Goal: Navigation & Orientation: Find specific page/section

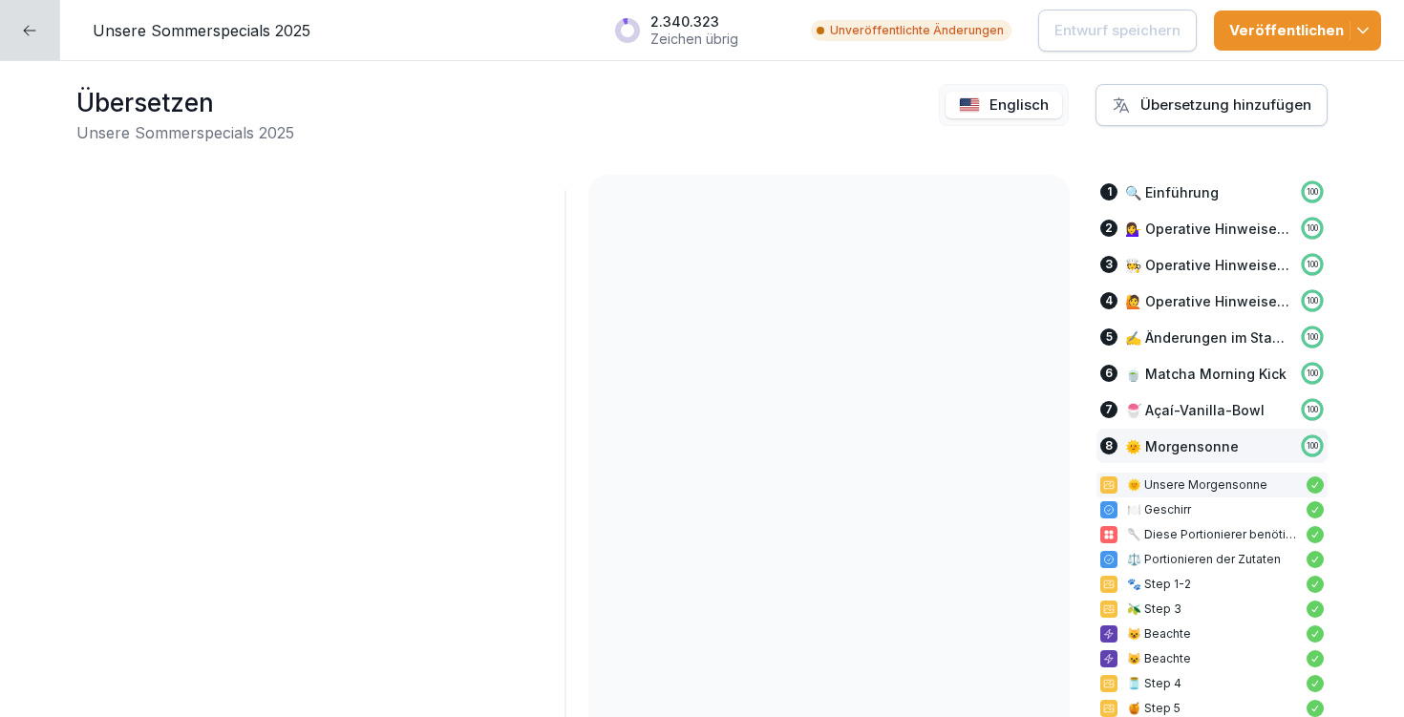
scroll to position [19290, 0]
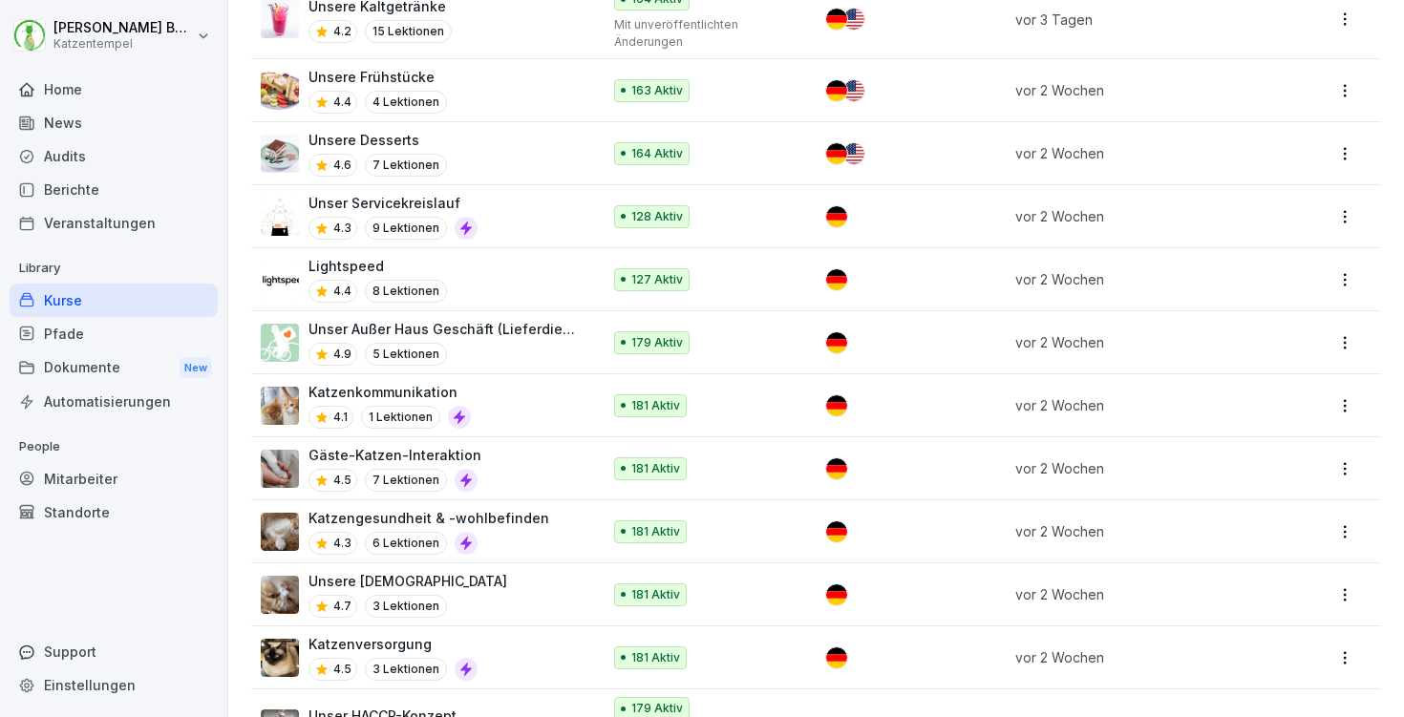
scroll to position [1123, 0]
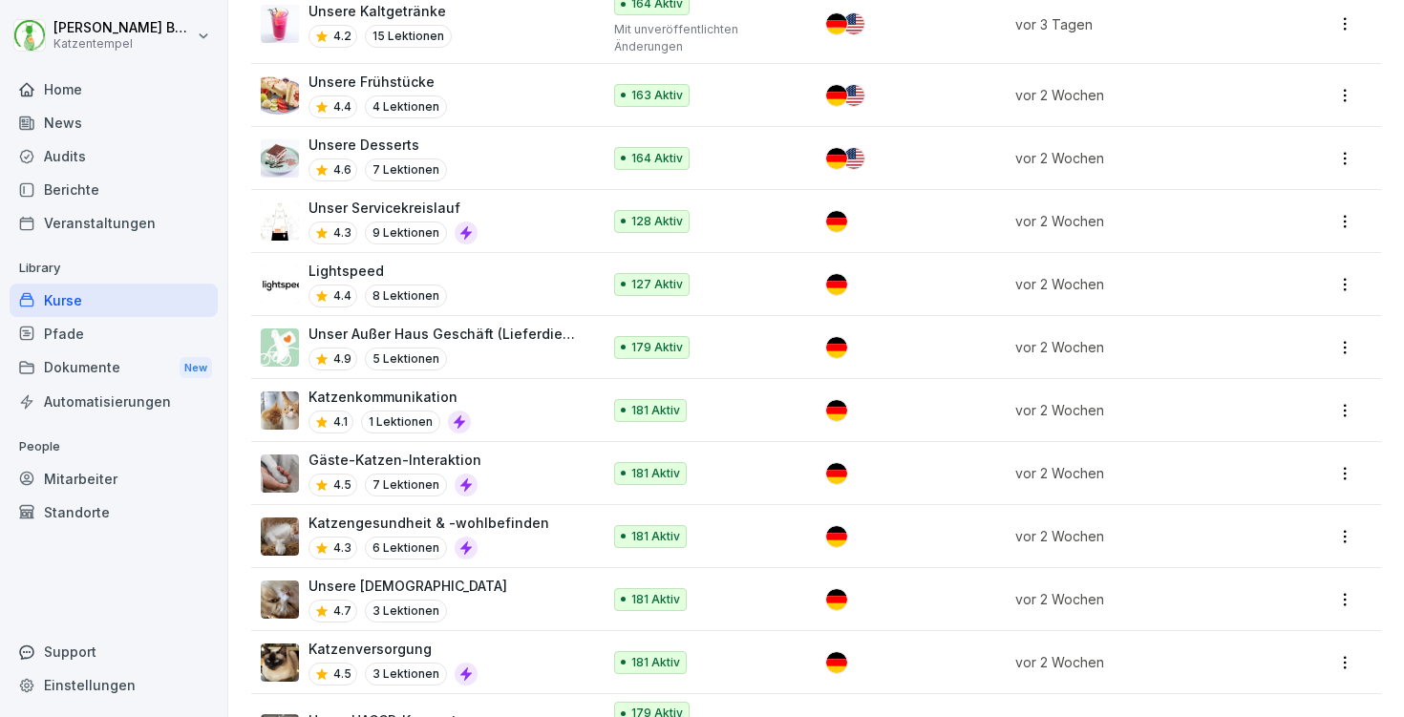
click at [90, 82] on div "Home" at bounding box center [114, 89] width 208 height 33
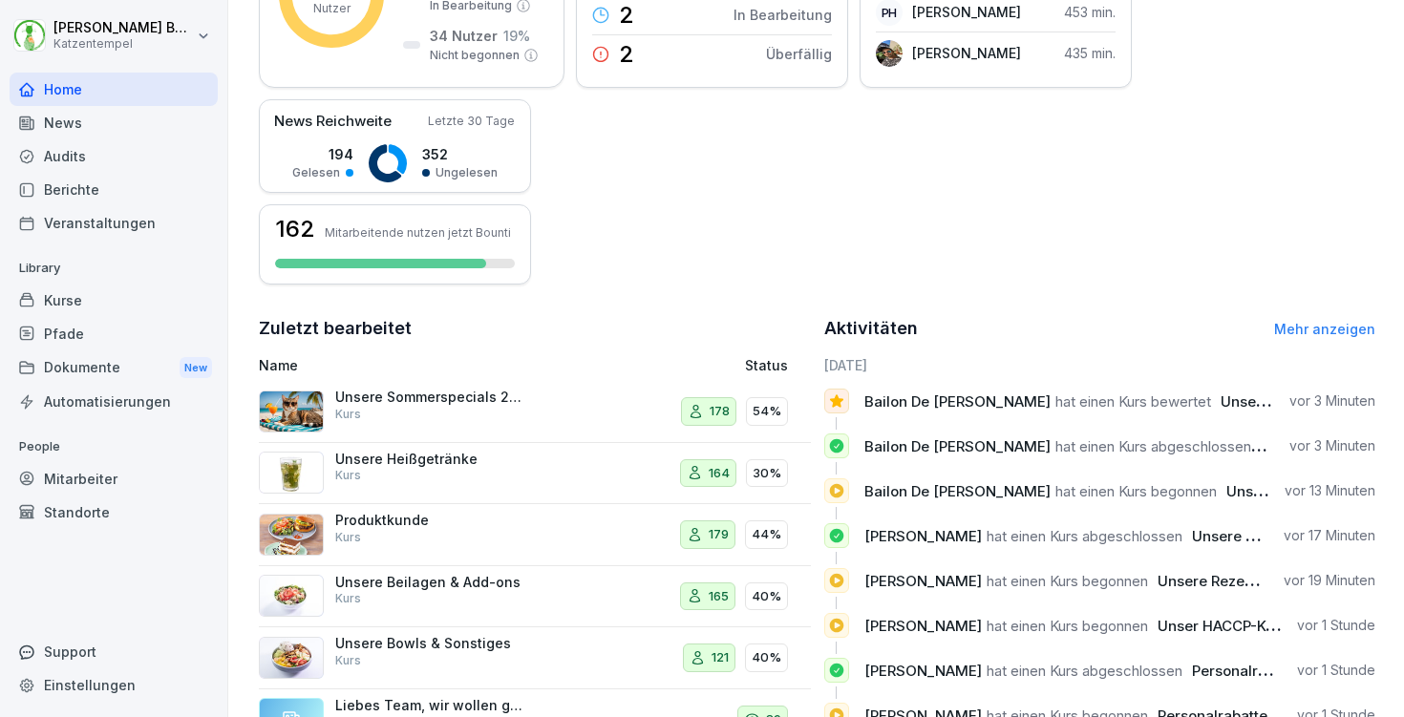
scroll to position [433, 0]
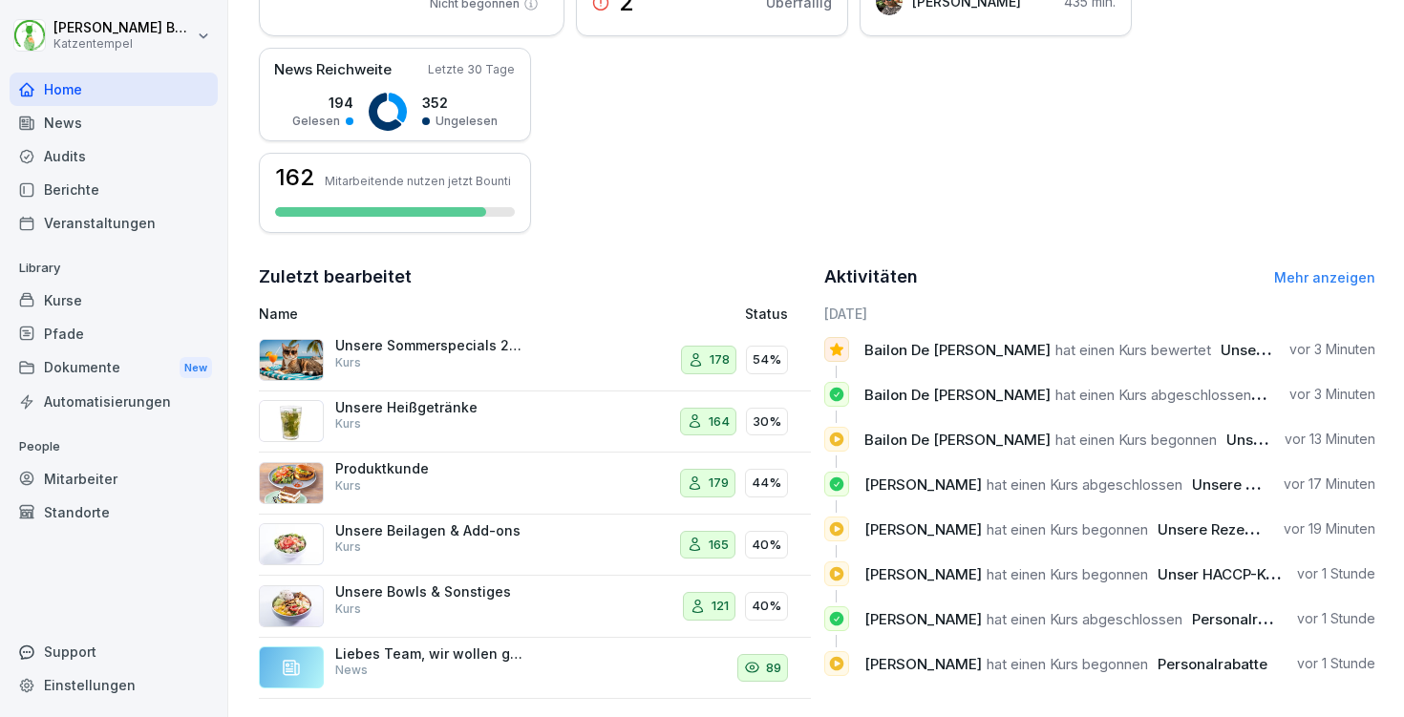
click at [1315, 271] on link "Mehr anzeigen" at bounding box center [1324, 277] width 101 height 16
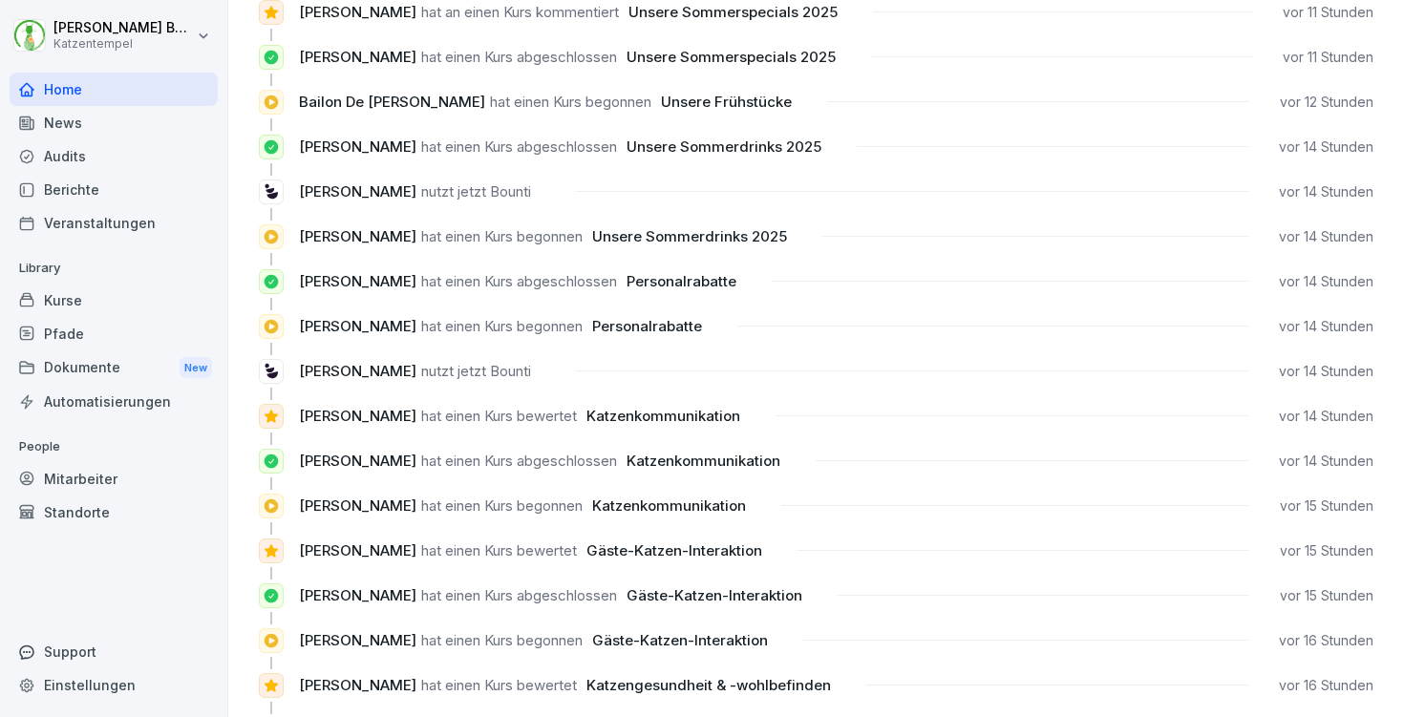
scroll to position [1640, 0]
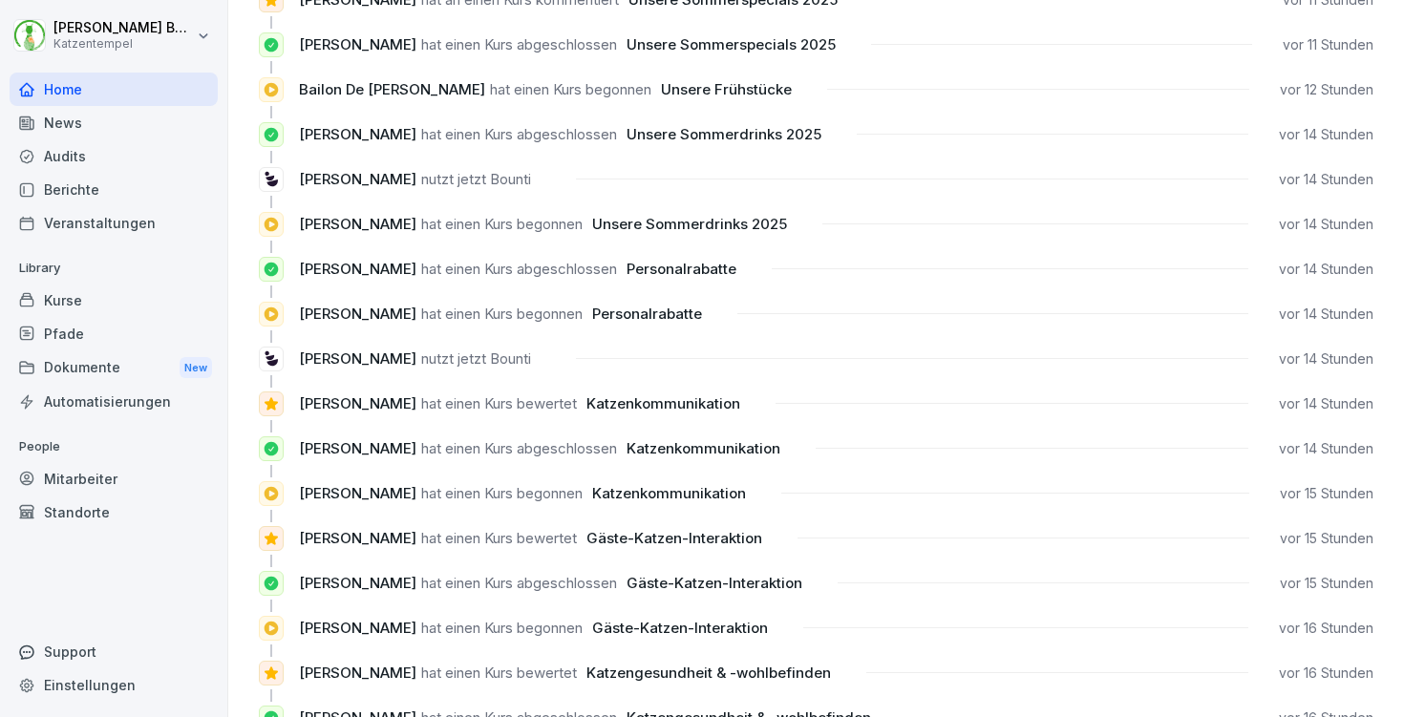
click at [68, 300] on div "Kurse" at bounding box center [114, 300] width 208 height 33
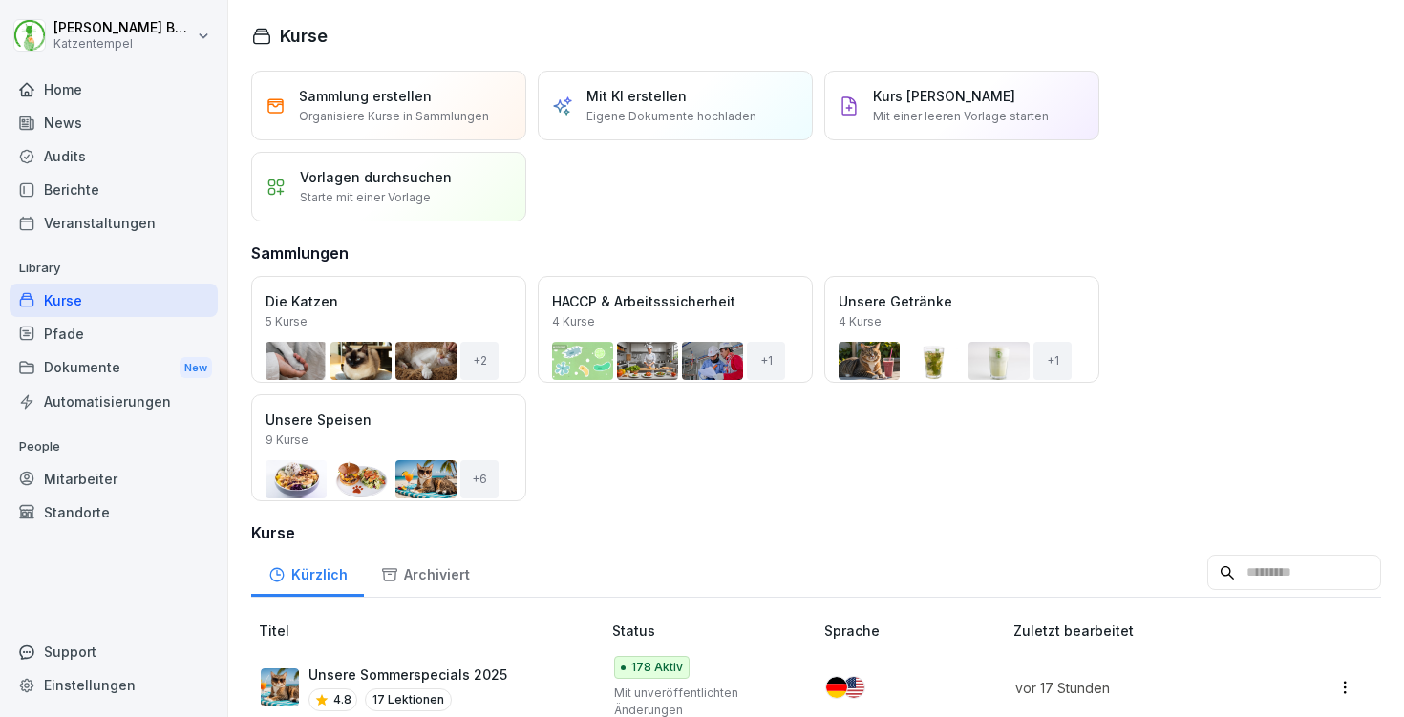
click at [0, 0] on div "Öffnen" at bounding box center [0, 0] width 0 height 0
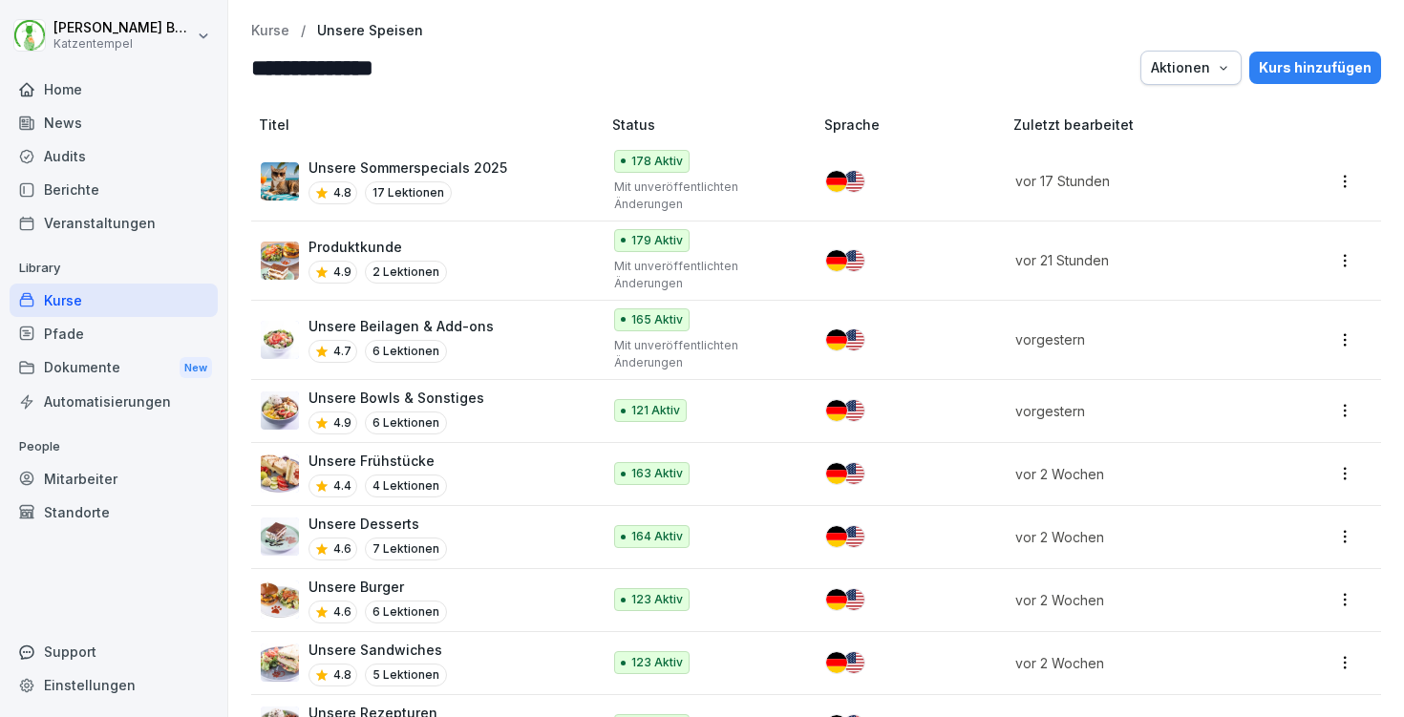
click at [495, 168] on p "Unsere Sommerspecials 2025" at bounding box center [408, 168] width 199 height 20
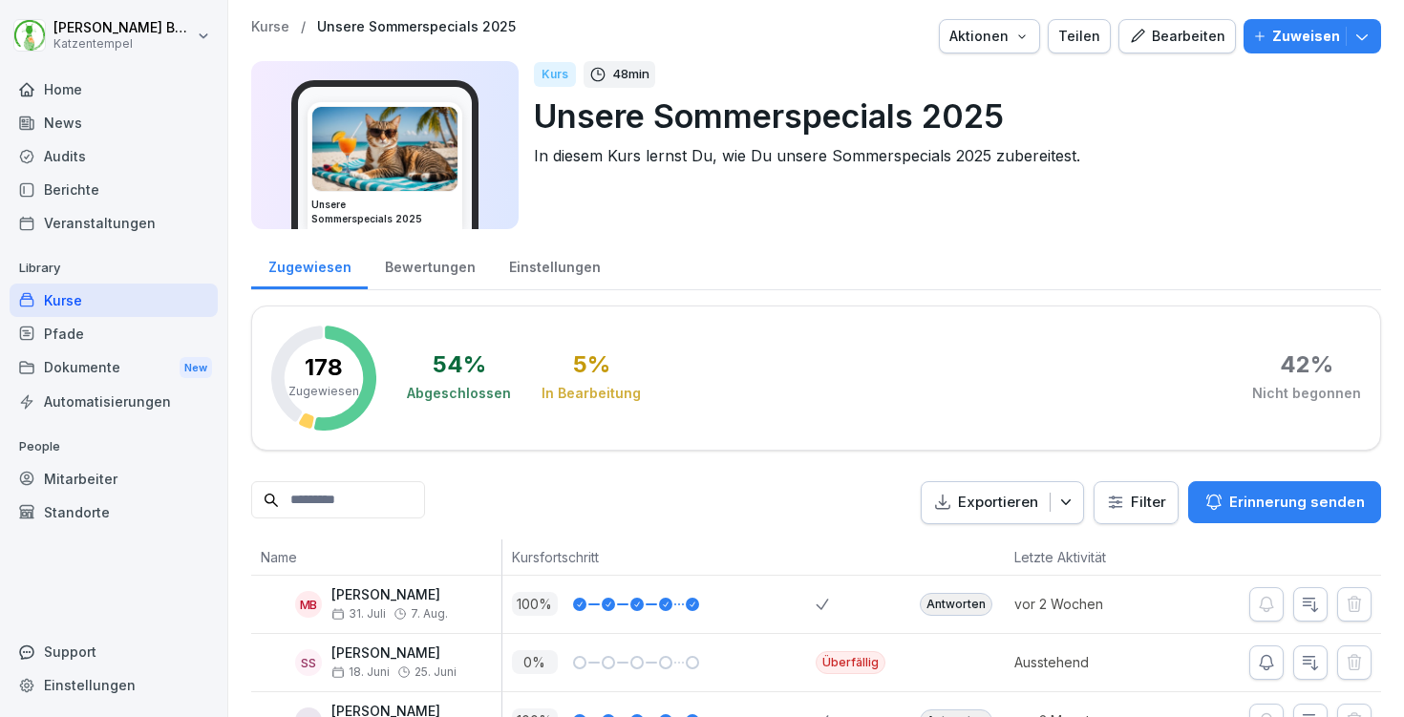
click at [434, 275] on div "Bewertungen" at bounding box center [430, 265] width 124 height 49
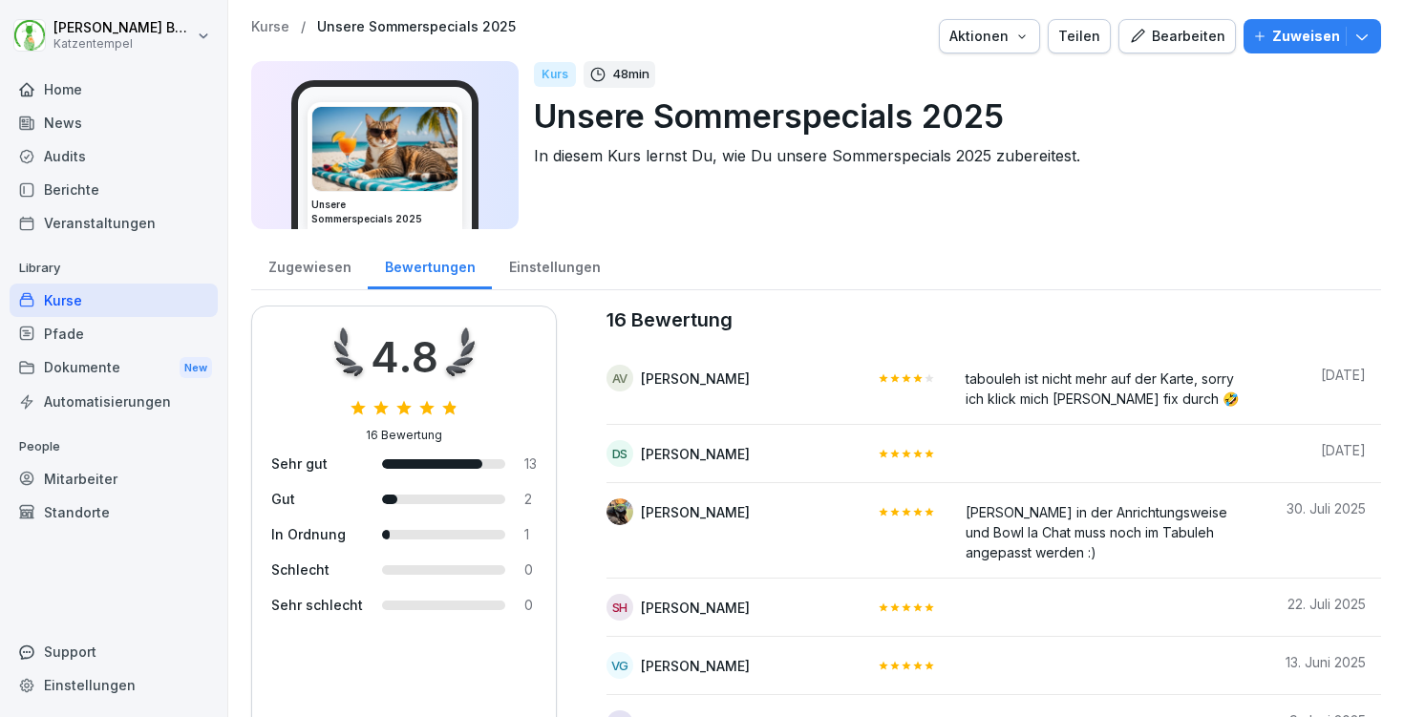
click at [269, 31] on p "Kurse" at bounding box center [270, 27] width 38 height 16
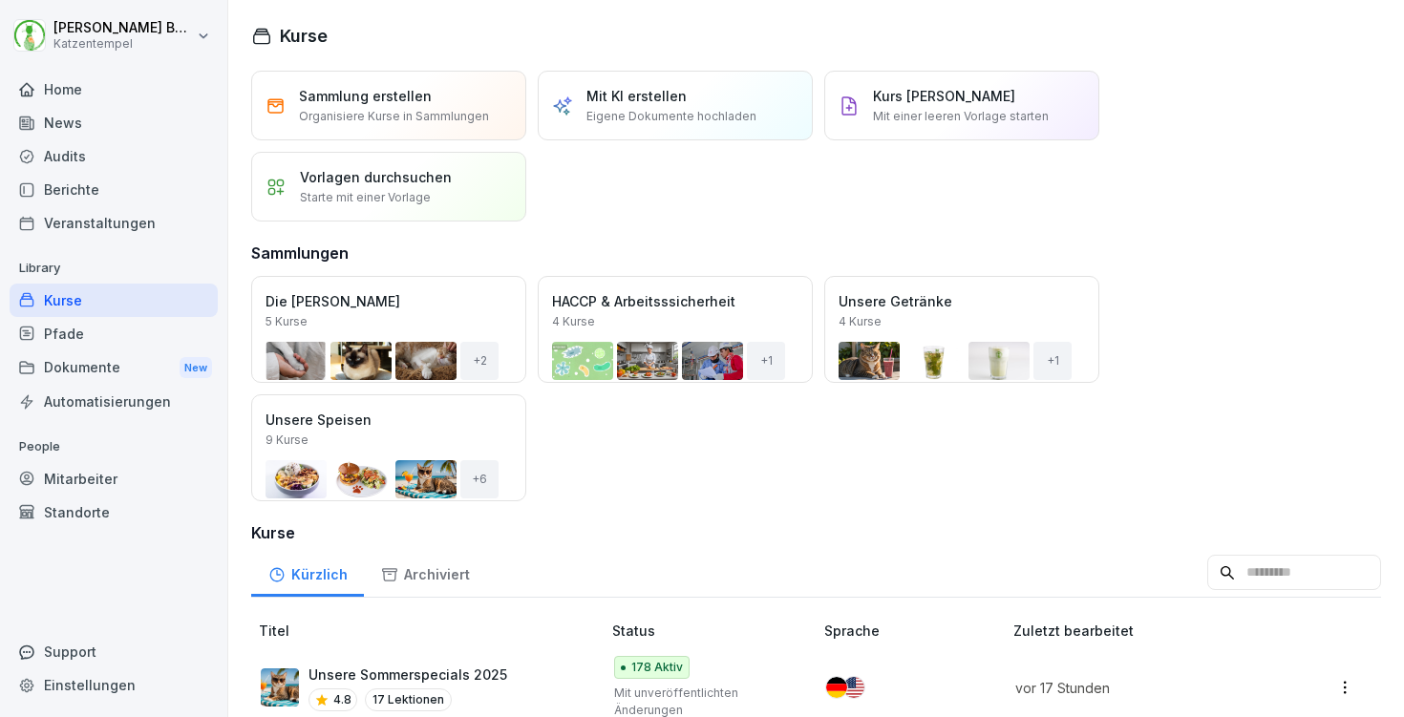
click at [0, 0] on div "Öffnen" at bounding box center [0, 0] width 0 height 0
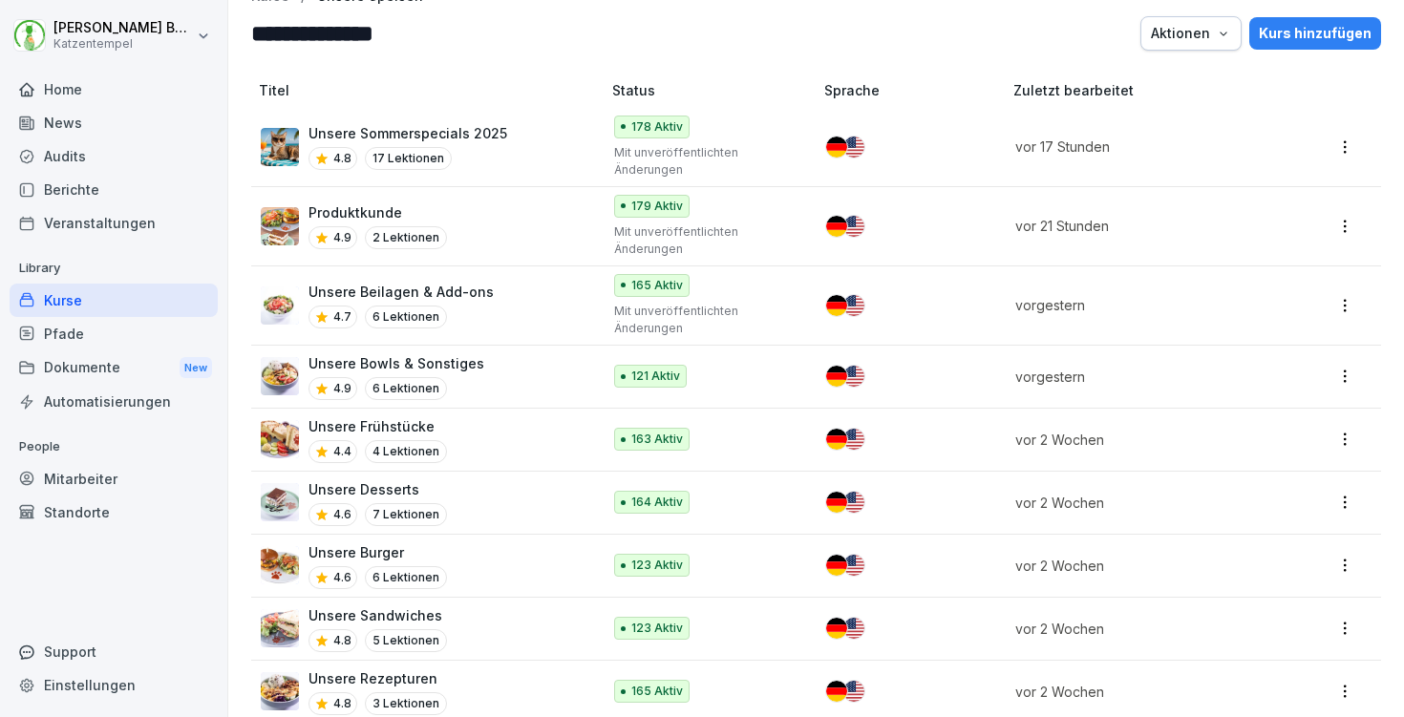
scroll to position [42, 0]
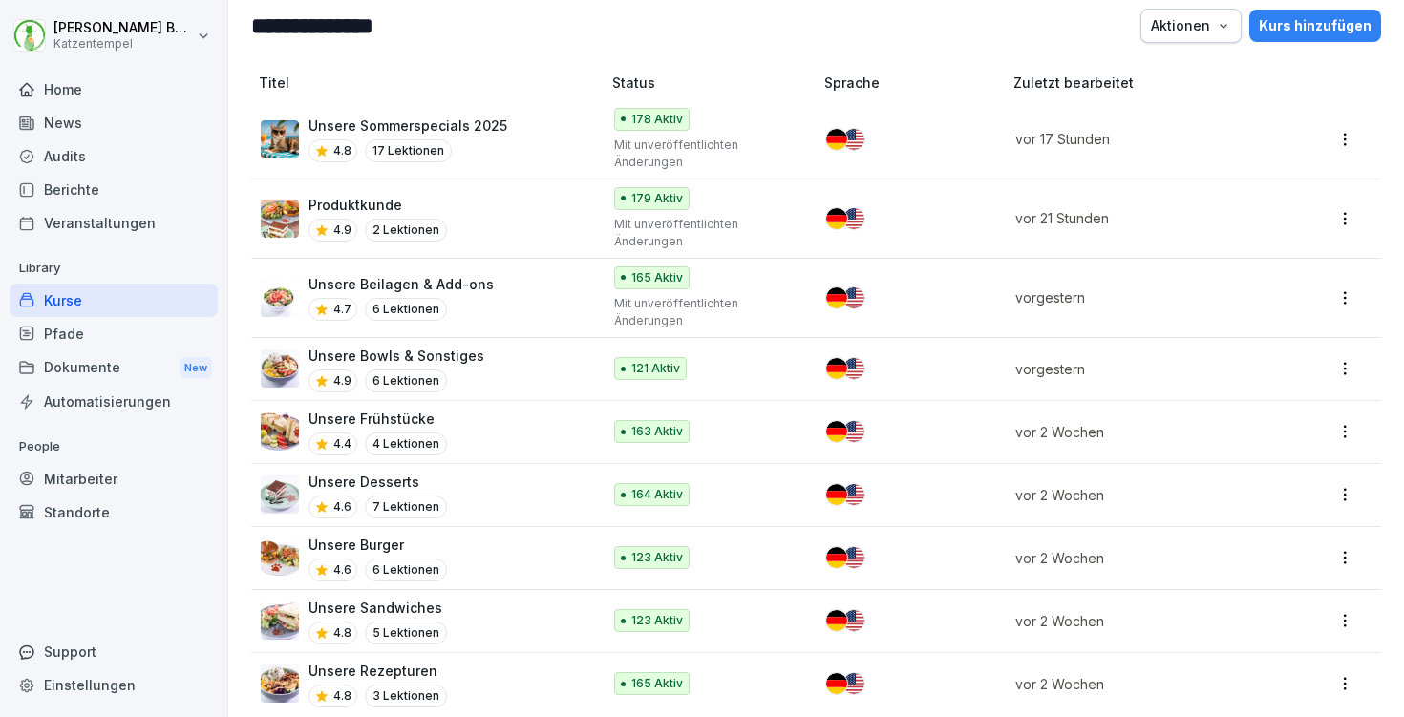
click at [495, 612] on div "Unsere Sandwiches 4.8 5 Lektionen" at bounding box center [421, 621] width 321 height 47
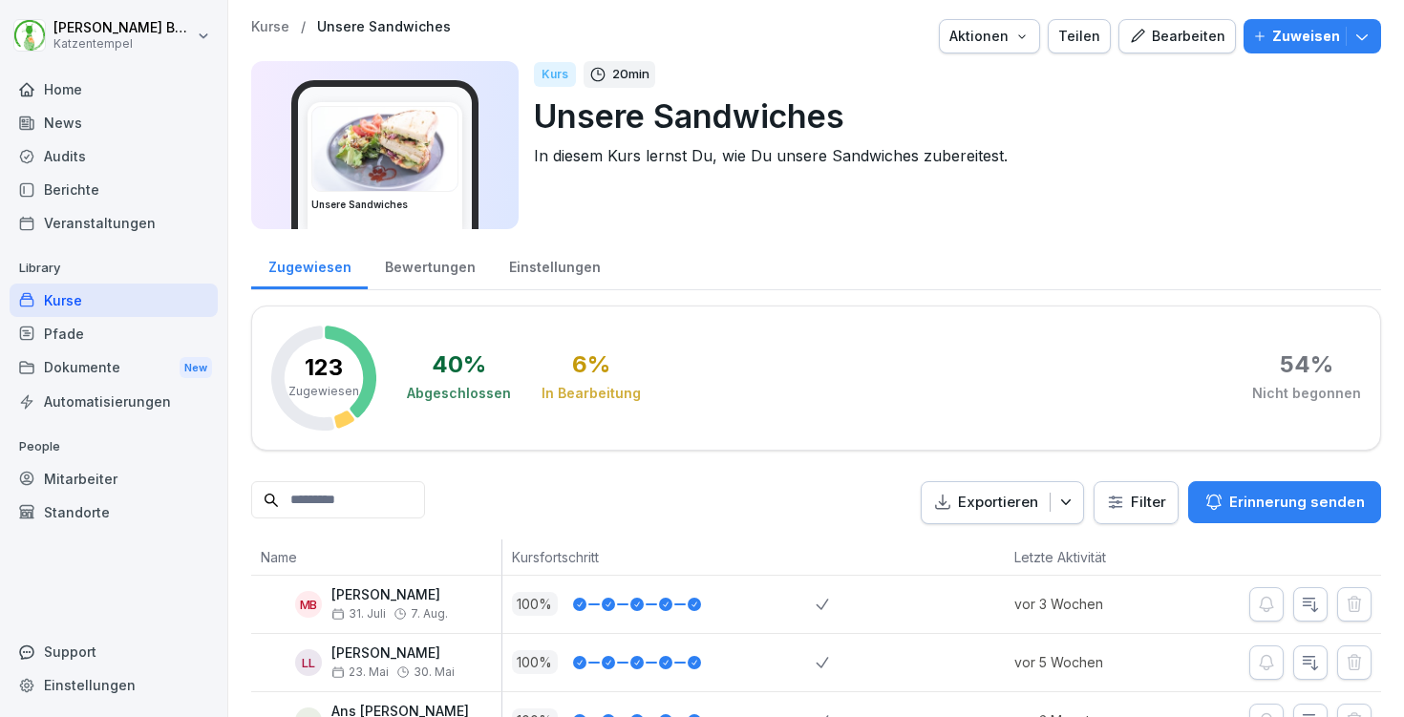
click at [404, 273] on div "Bewertungen" at bounding box center [430, 265] width 124 height 49
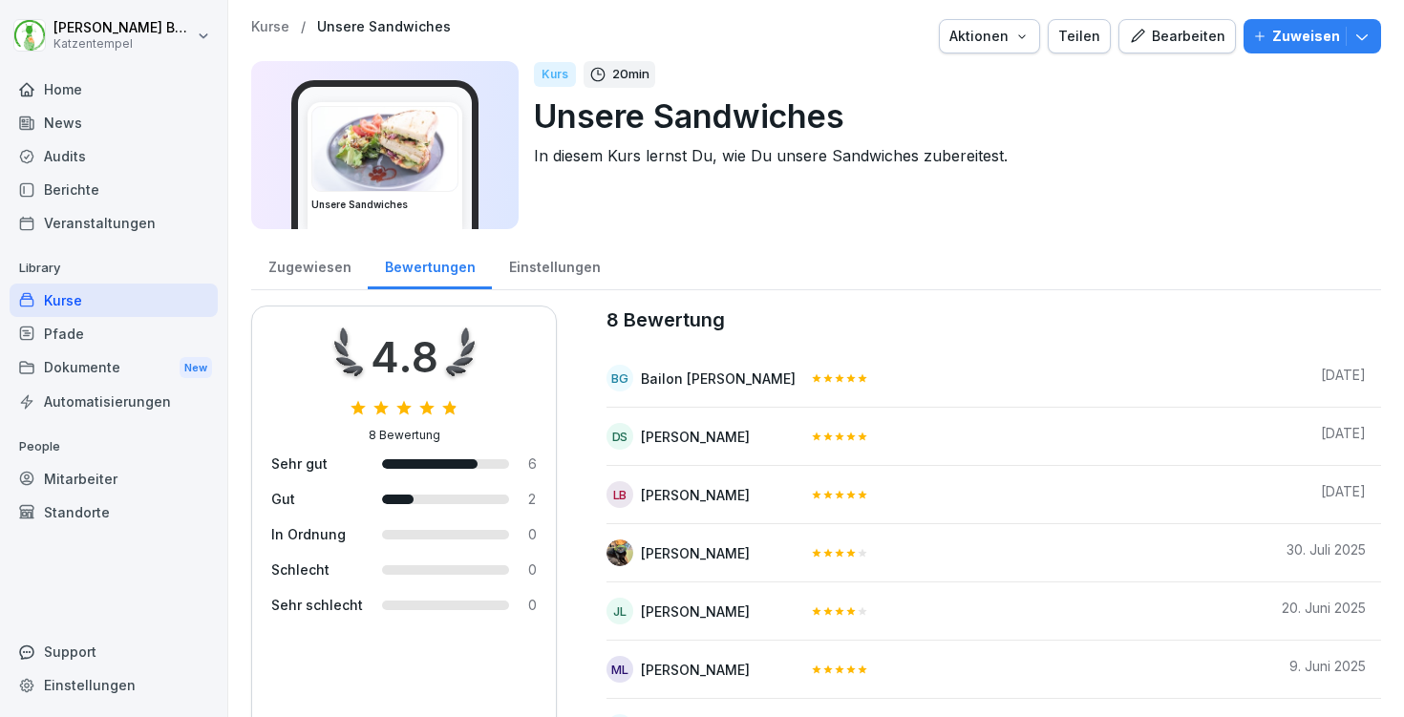
click at [55, 81] on div "Home" at bounding box center [114, 89] width 208 height 33
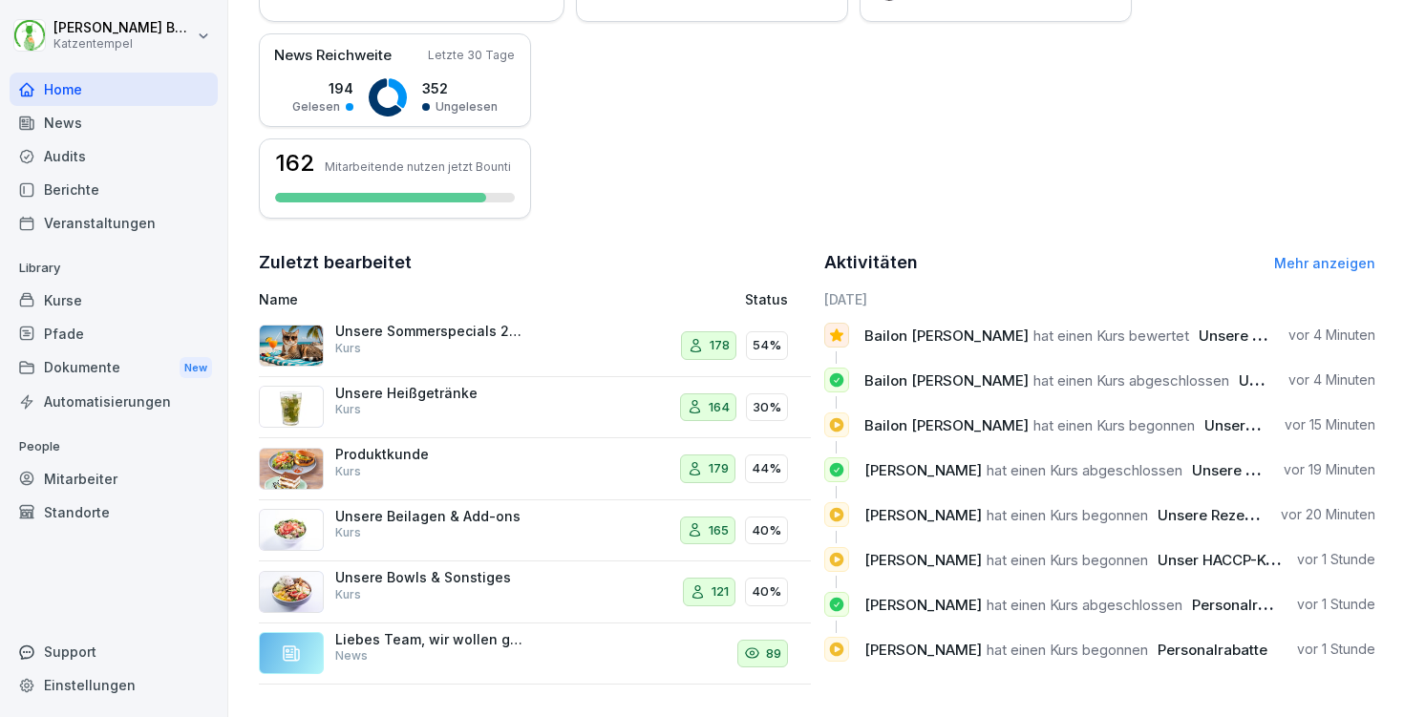
scroll to position [446, 0]
click at [1318, 256] on link "Mehr anzeigen" at bounding box center [1324, 264] width 101 height 16
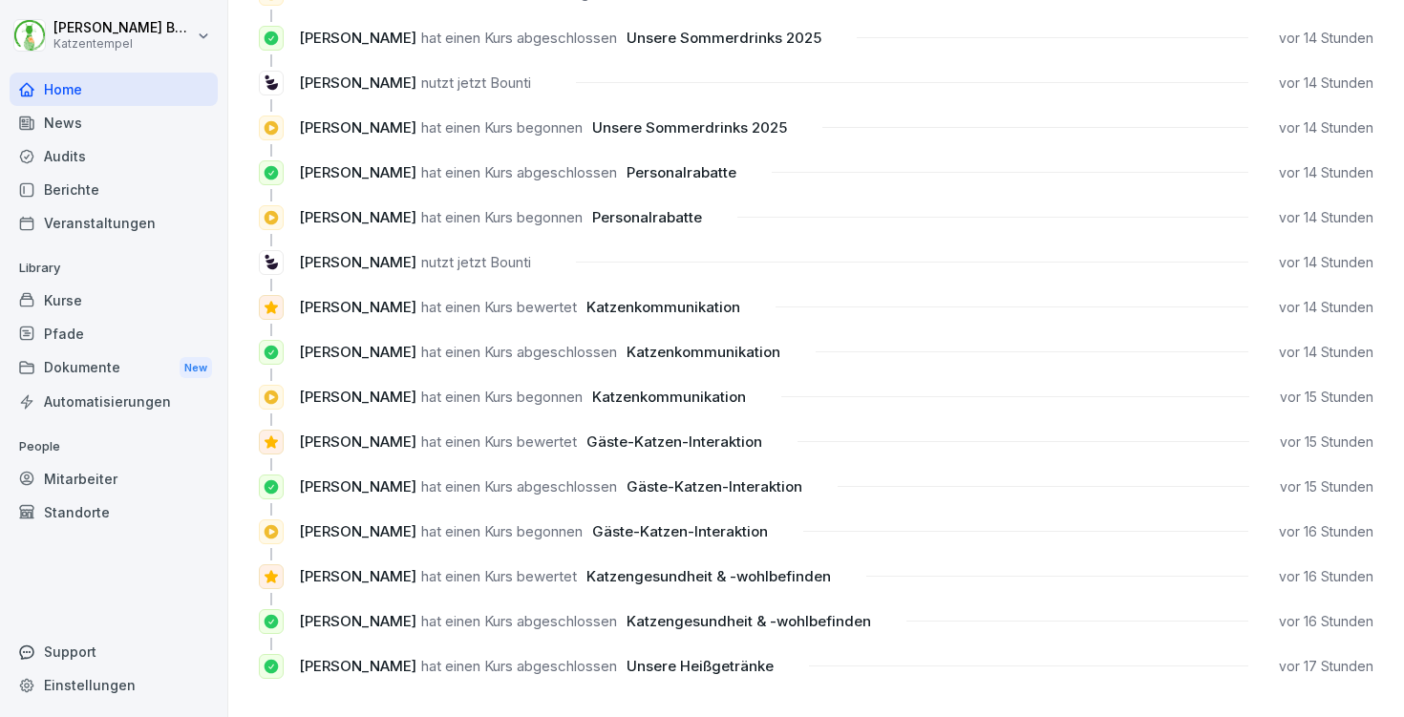
scroll to position [1736, 0]
click at [89, 290] on div "Kurse" at bounding box center [114, 300] width 208 height 33
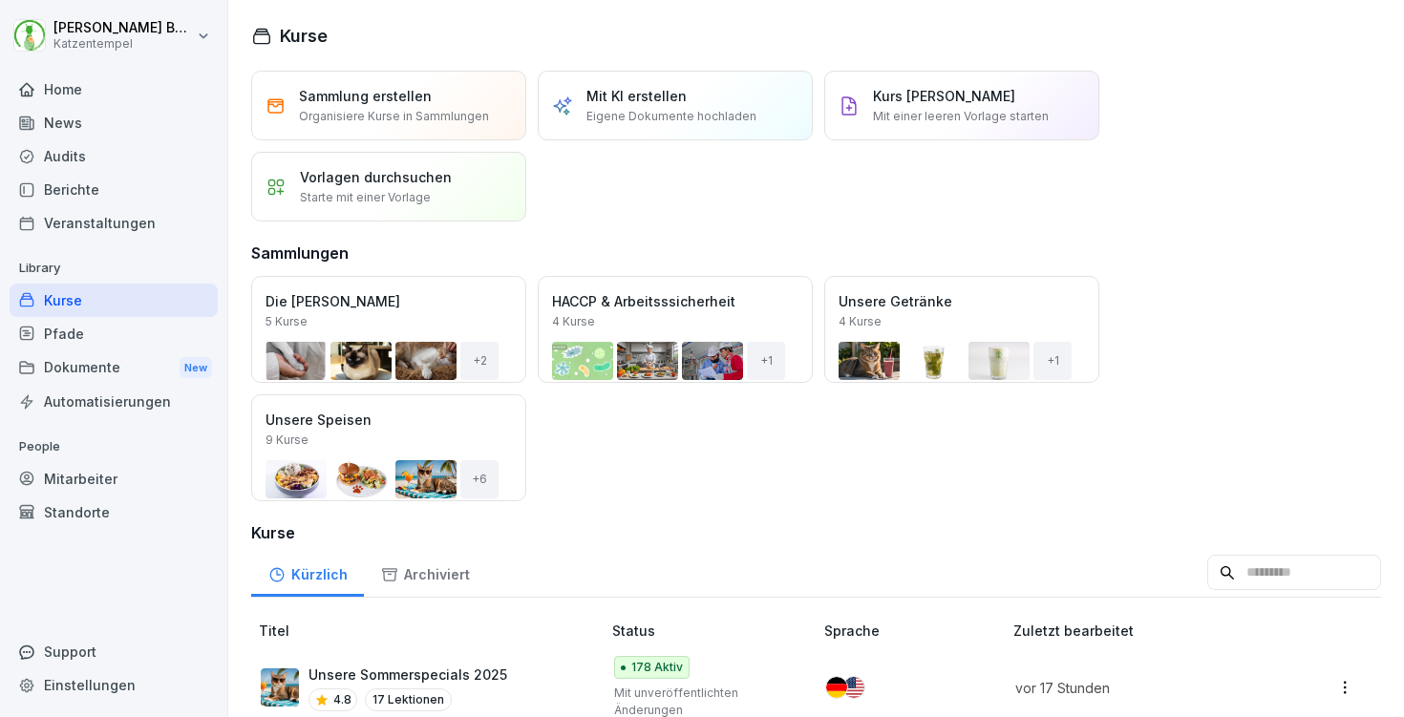
click at [0, 0] on div "Öffnen" at bounding box center [0, 0] width 0 height 0
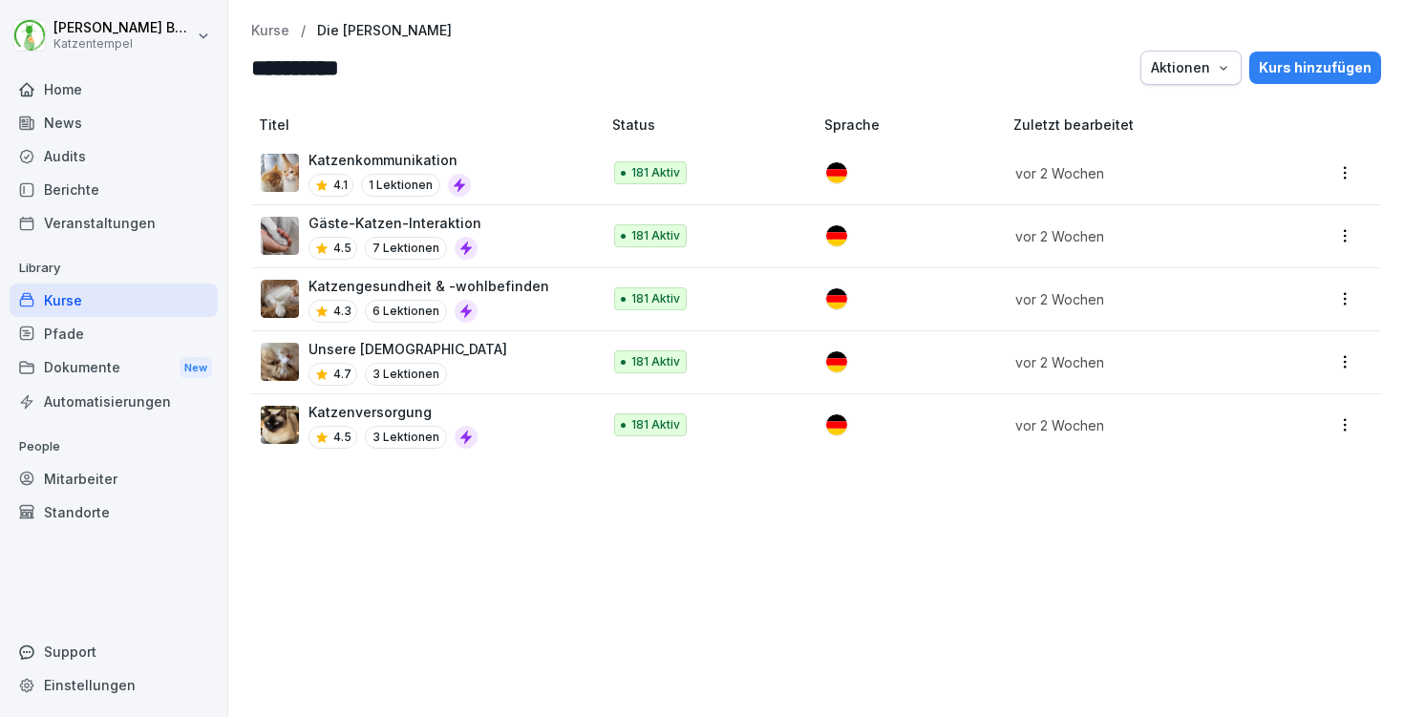
click at [556, 302] on div "Katzengesundheit & -wohlbefinden 4.3 6 Lektionen" at bounding box center [421, 299] width 321 height 47
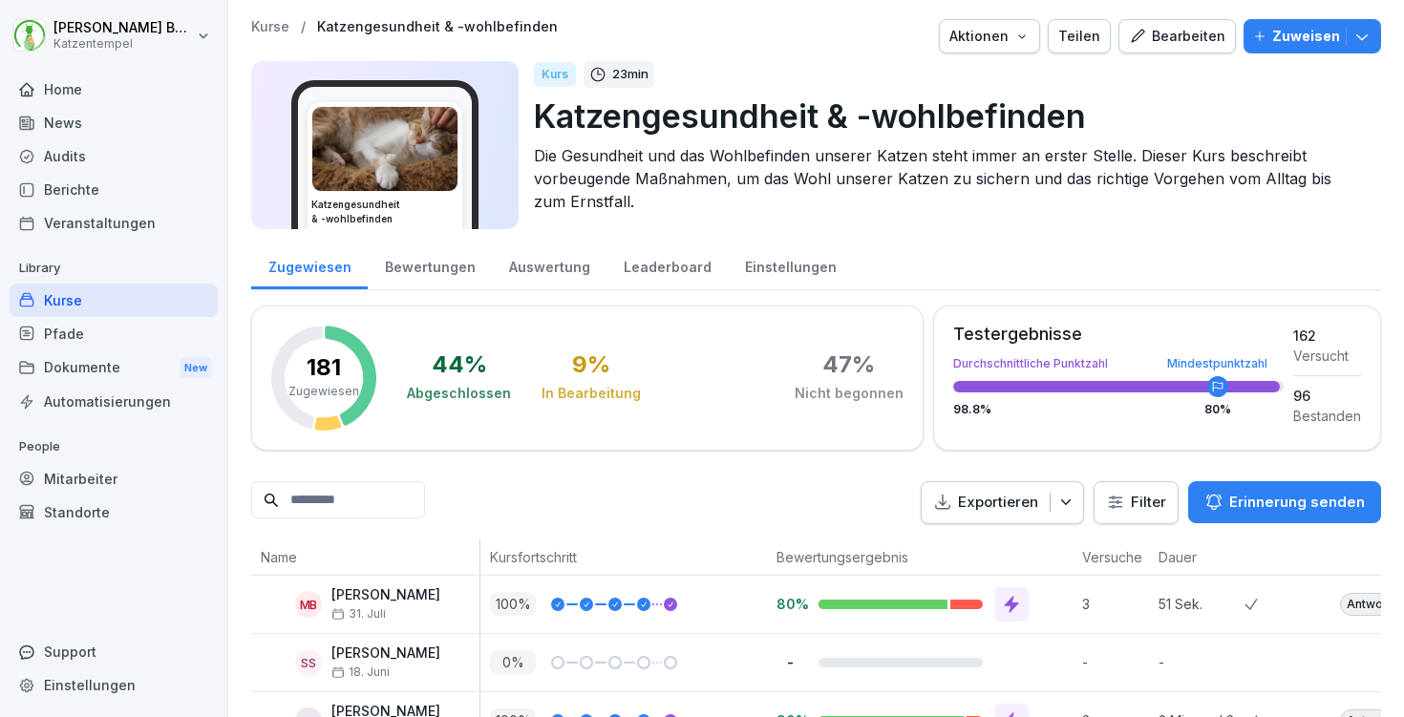
click at [436, 266] on div "Bewertungen" at bounding box center [430, 265] width 124 height 49
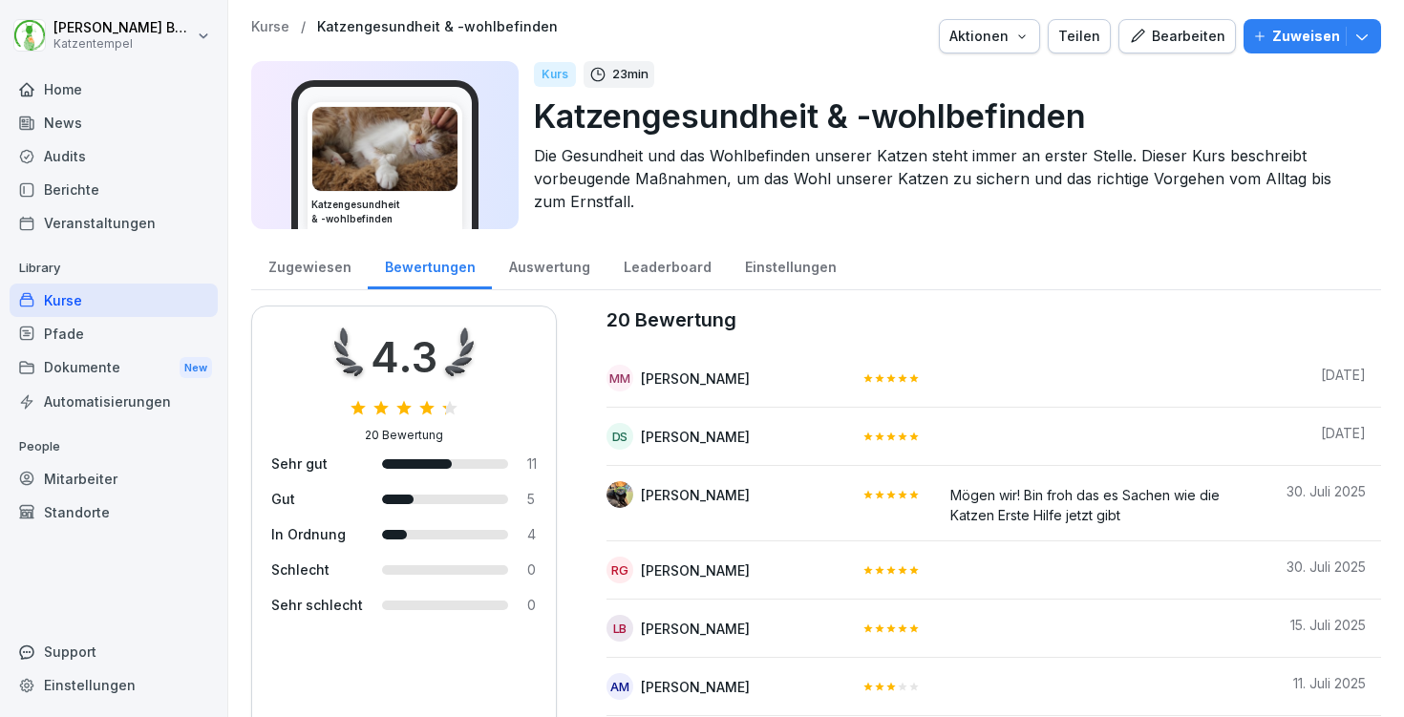
click at [280, 25] on p "Kurse" at bounding box center [270, 27] width 38 height 16
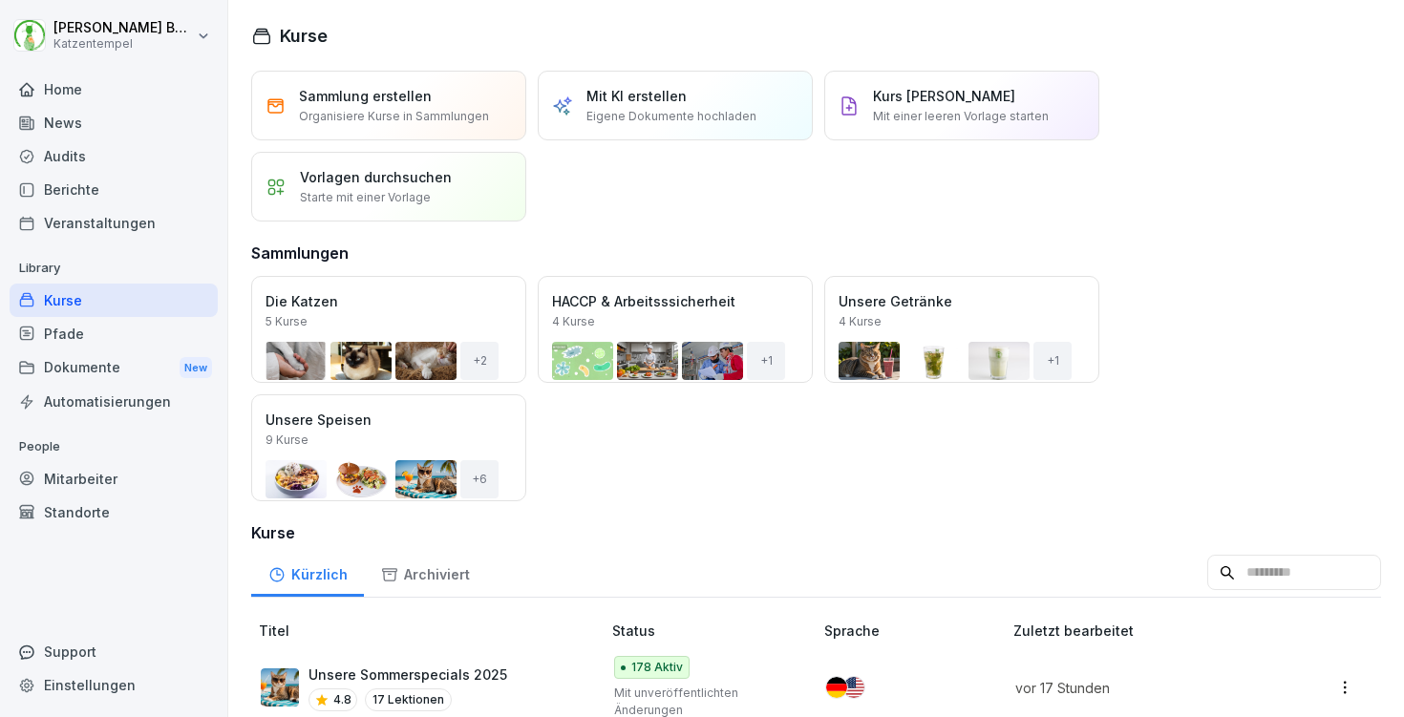
click at [0, 0] on div "Öffnen" at bounding box center [0, 0] width 0 height 0
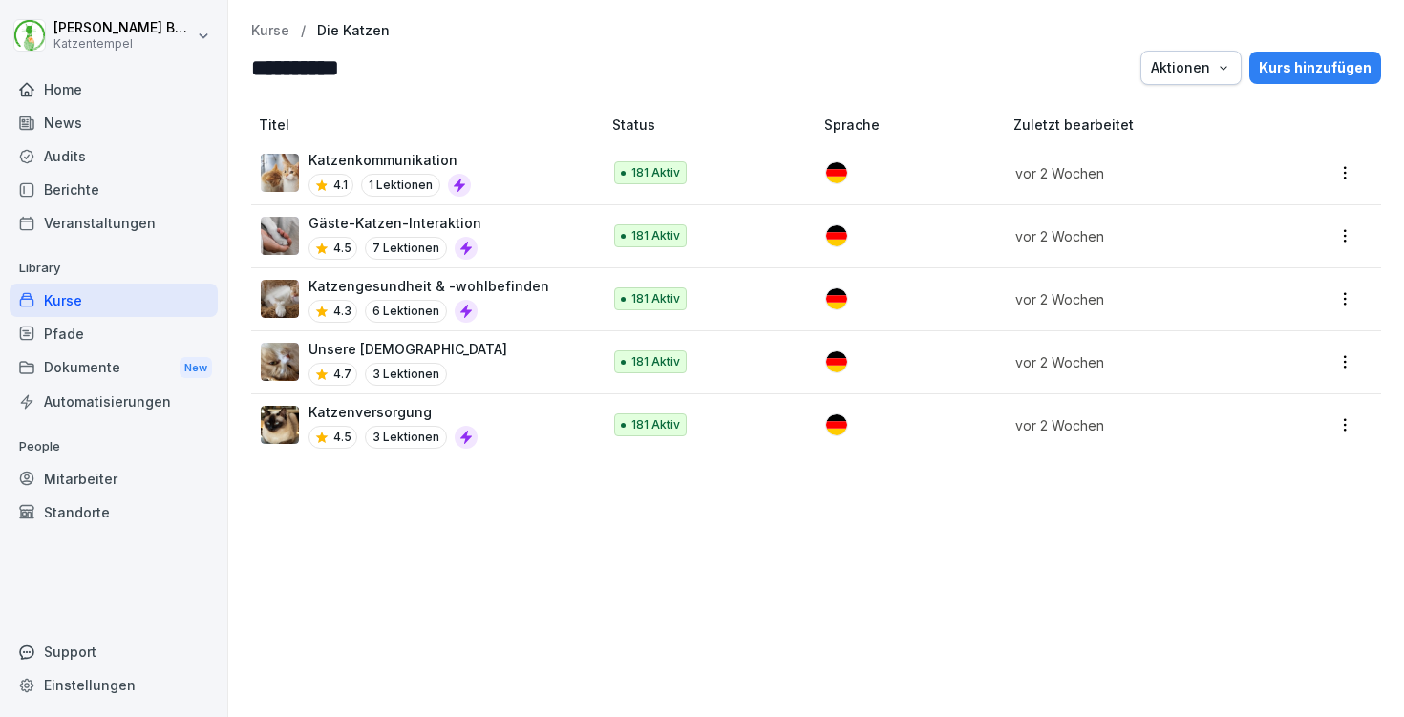
click at [415, 220] on p "Gäste-Katzen-Interaktion" at bounding box center [395, 223] width 173 height 20
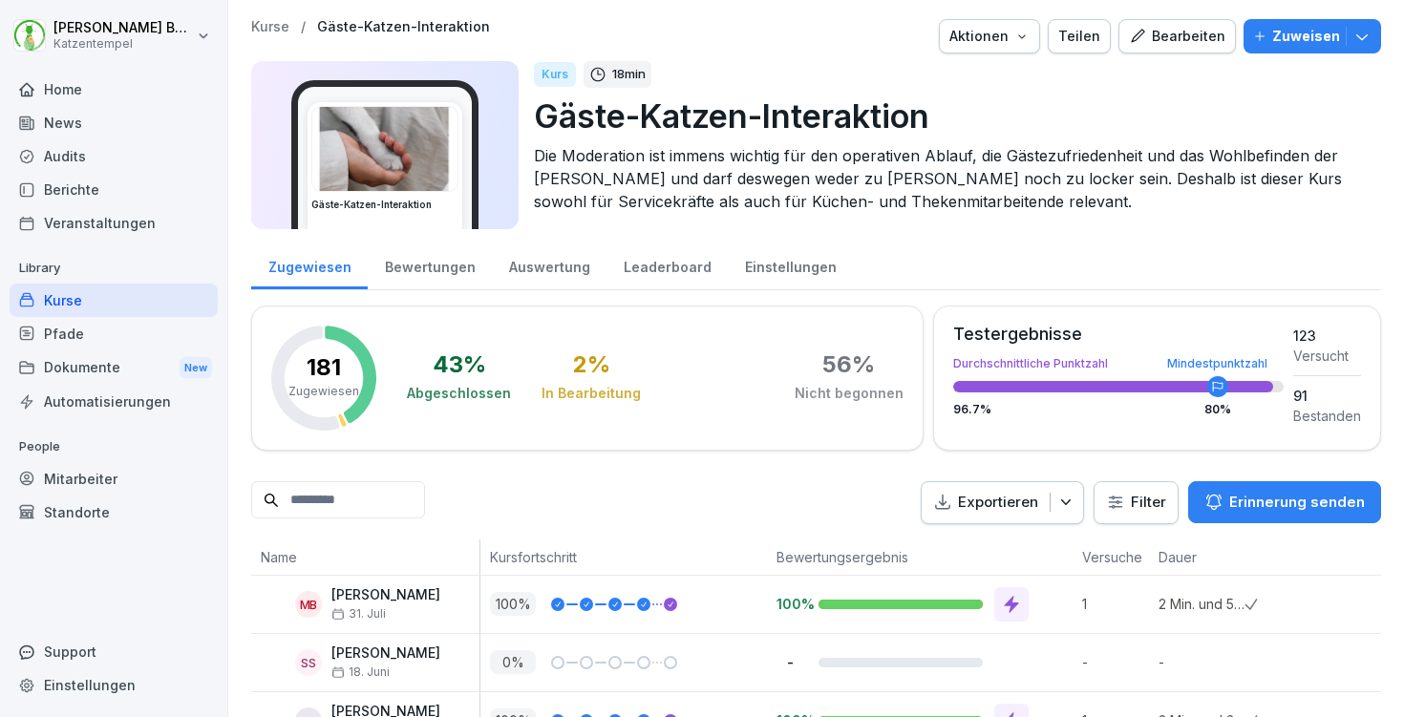
click at [417, 269] on div "Bewertungen" at bounding box center [430, 265] width 124 height 49
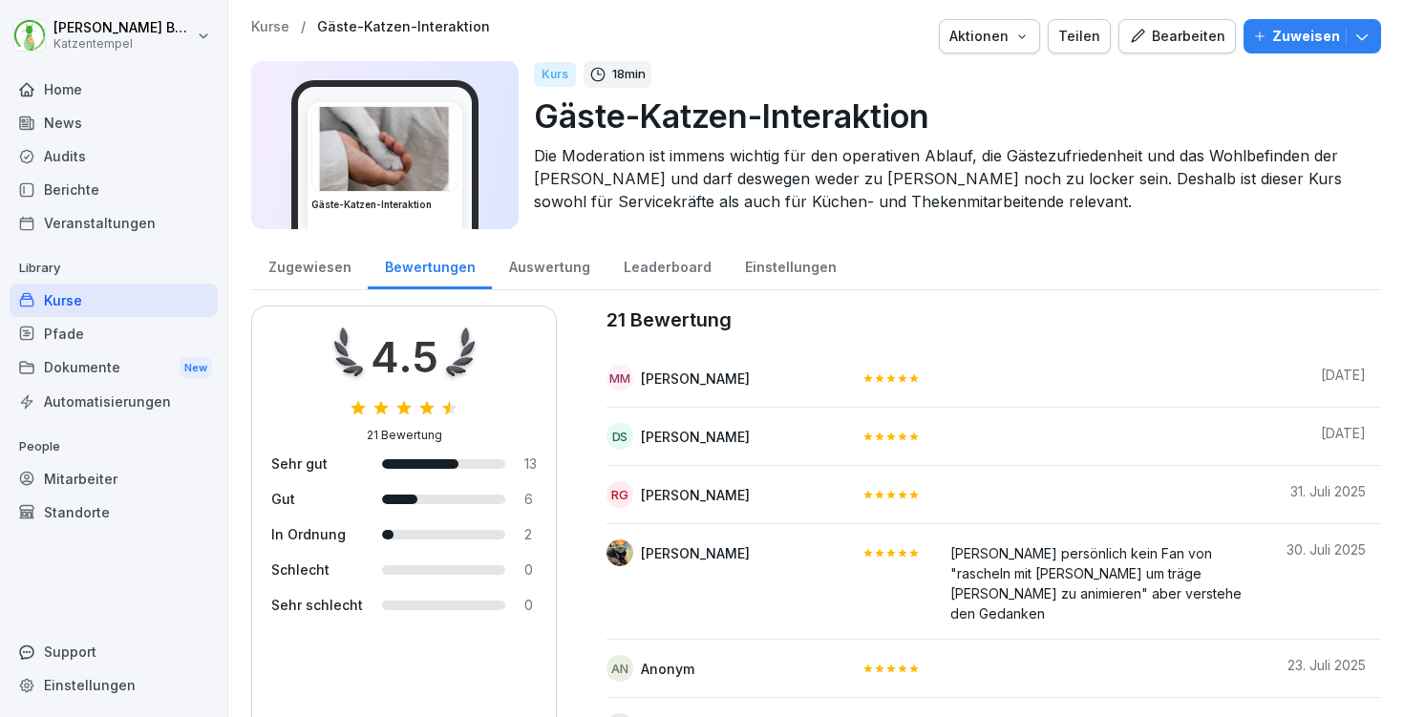
click at [279, 26] on p "Kurse" at bounding box center [270, 27] width 38 height 16
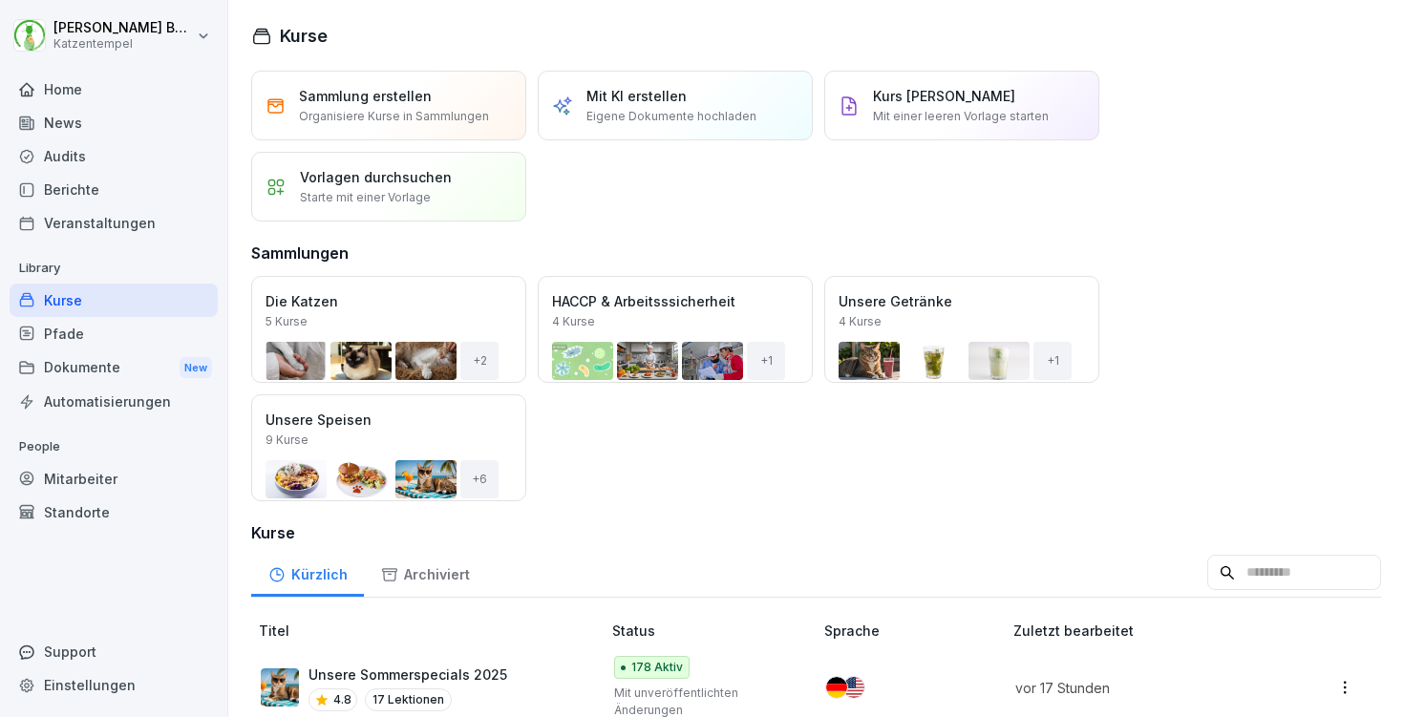
click at [0, 0] on div "Öffnen" at bounding box center [0, 0] width 0 height 0
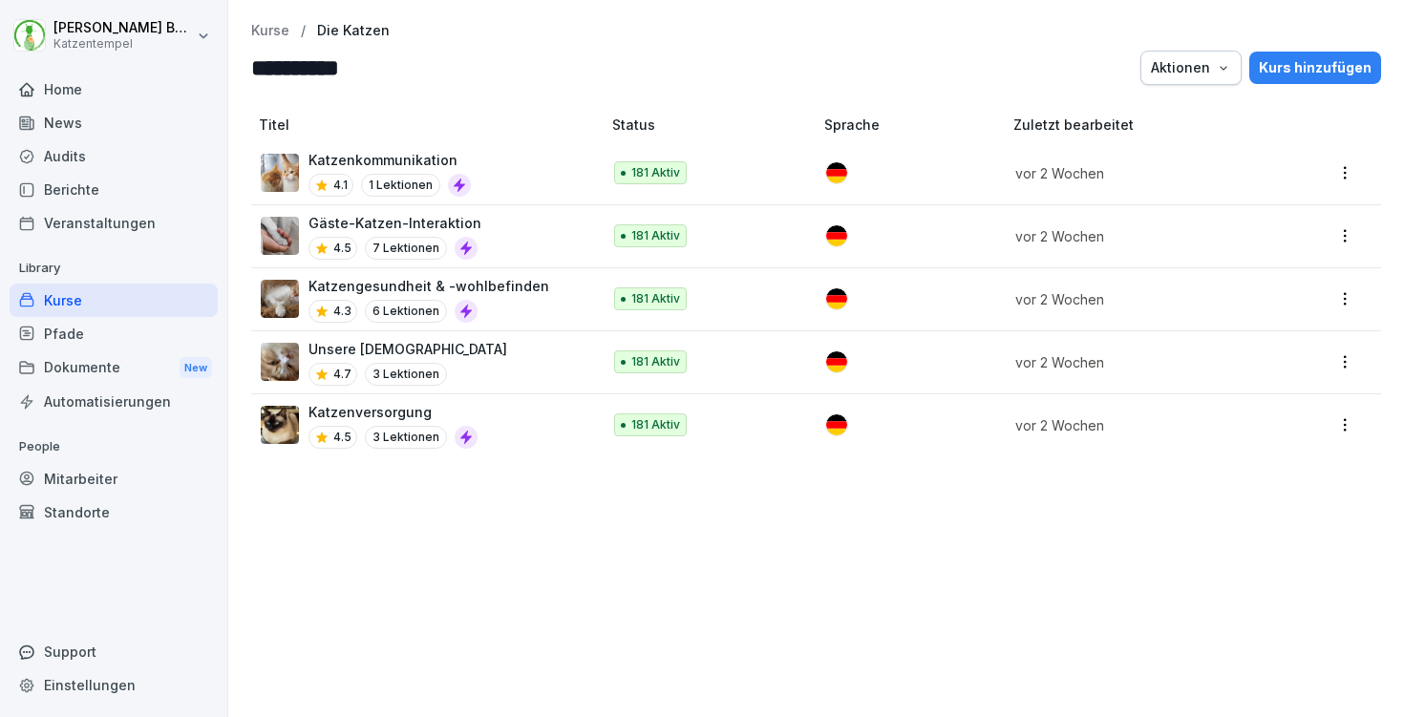
click at [508, 174] on div "Katzenkommunikation 4.1 1 Lektionen" at bounding box center [421, 173] width 321 height 47
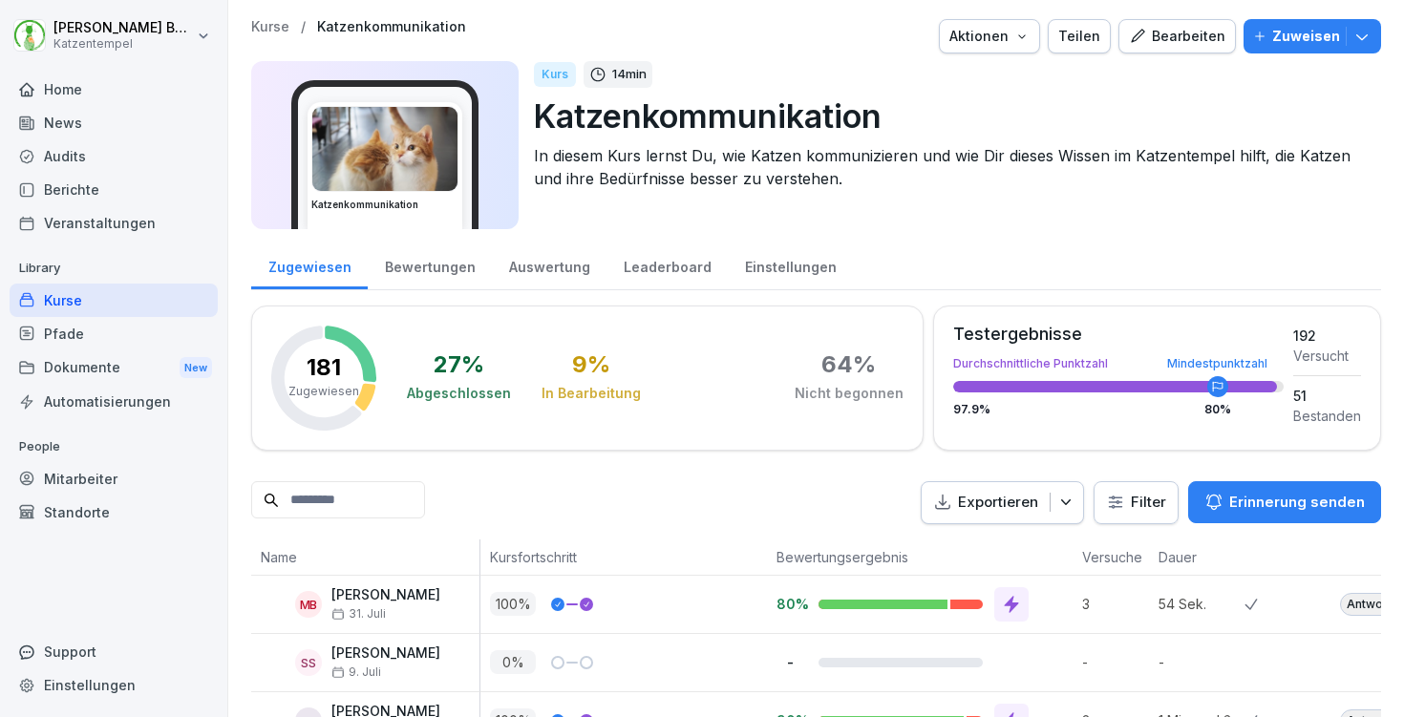
click at [409, 273] on div "Bewertungen" at bounding box center [430, 265] width 124 height 49
